Goal: Information Seeking & Learning: Find specific fact

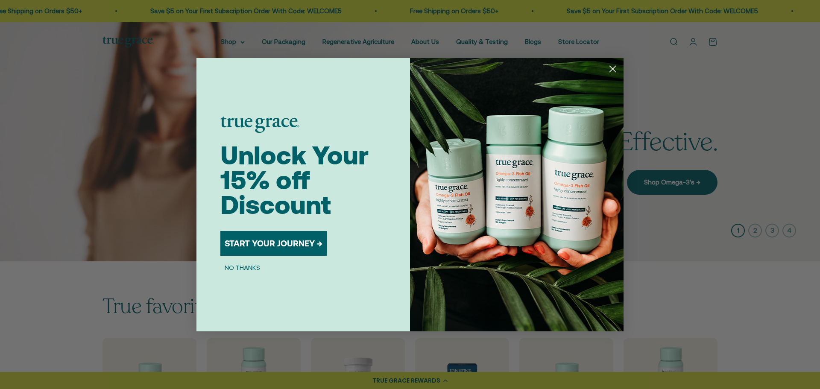
click at [613, 67] on circle "Close dialog" at bounding box center [613, 68] width 14 height 14
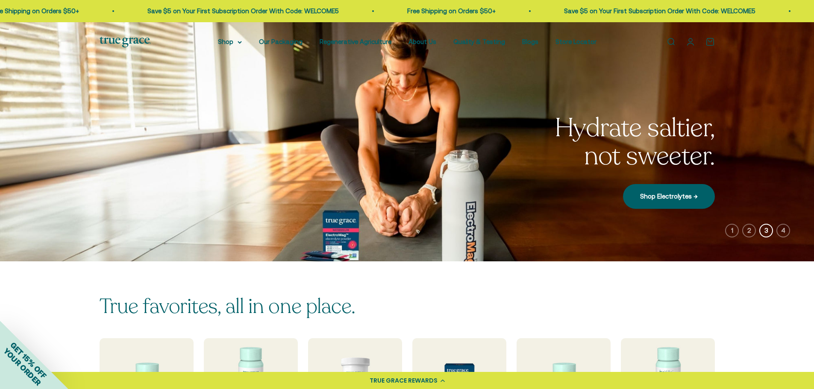
click at [672, 45] on link "Open search" at bounding box center [670, 41] width 9 height 9
